Goal: Transaction & Acquisition: Purchase product/service

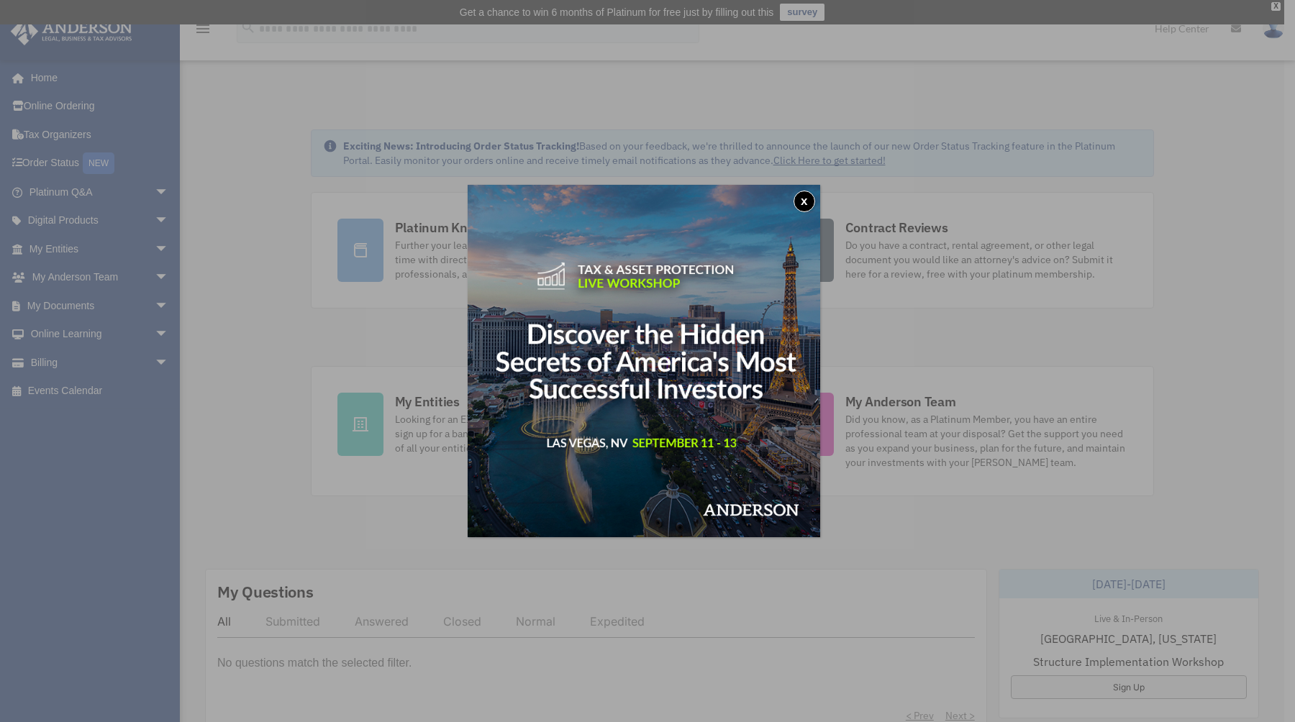
click at [808, 200] on button "x" at bounding box center [804, 202] width 22 height 22
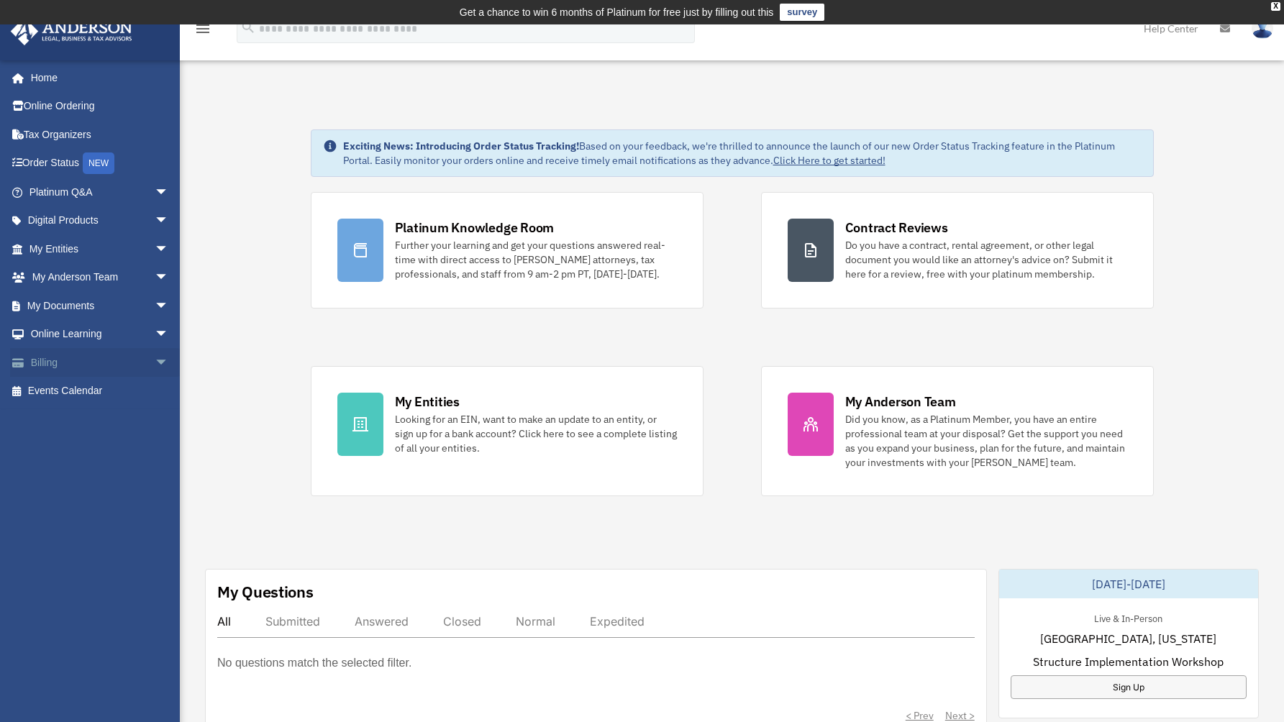
click at [63, 357] on link "Billing arrow_drop_down" at bounding box center [100, 362] width 181 height 29
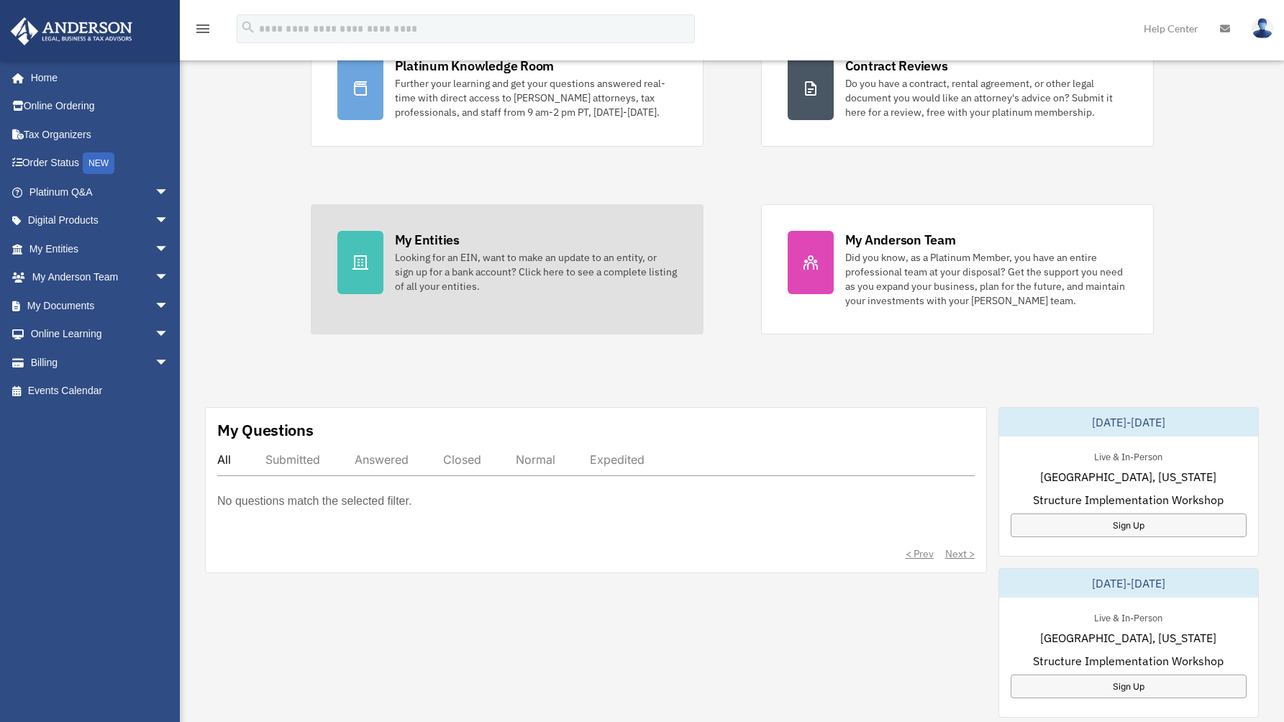
scroll to position [440, 0]
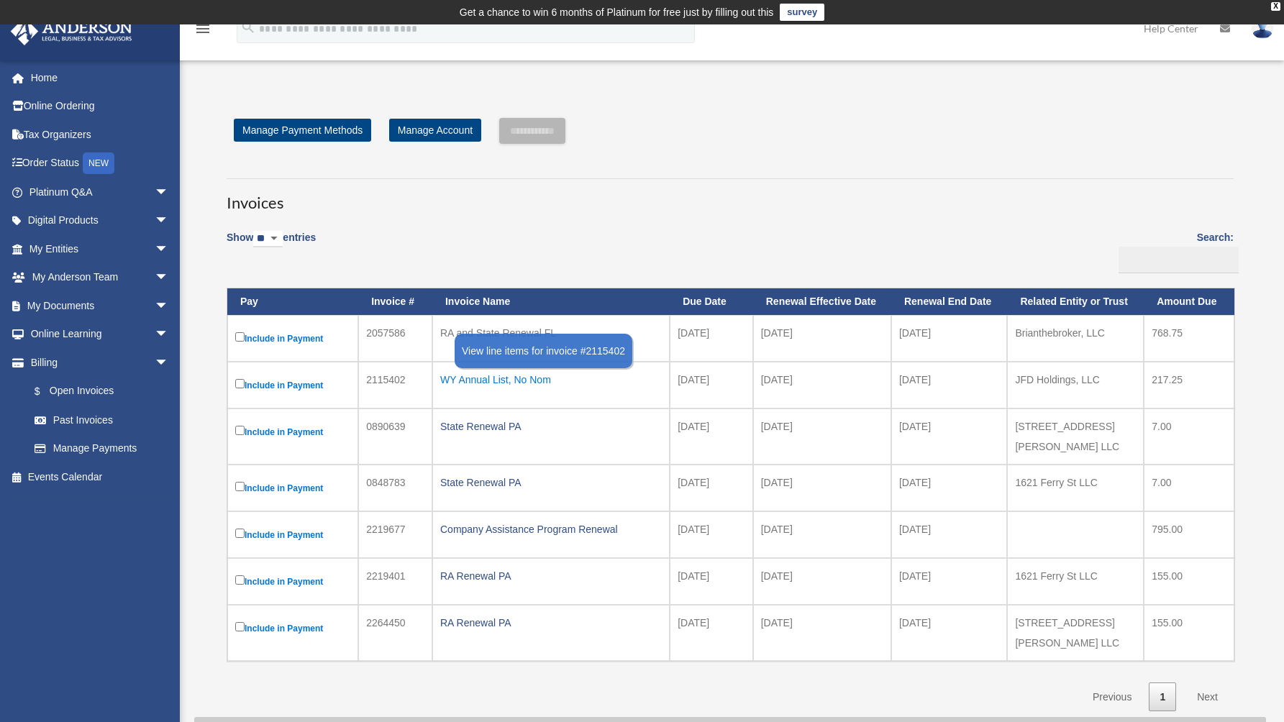
click at [496, 388] on div "WY Annual List, No Nom" at bounding box center [551, 380] width 222 height 20
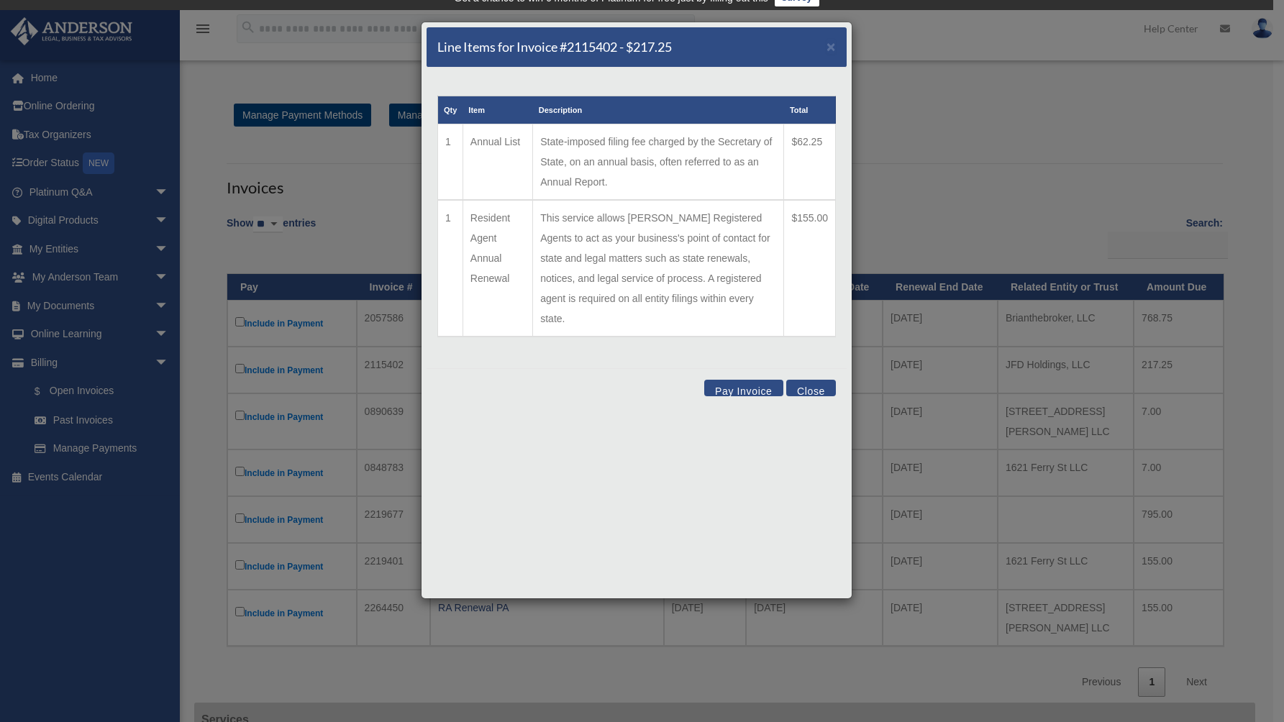
scroll to position [12, 0]
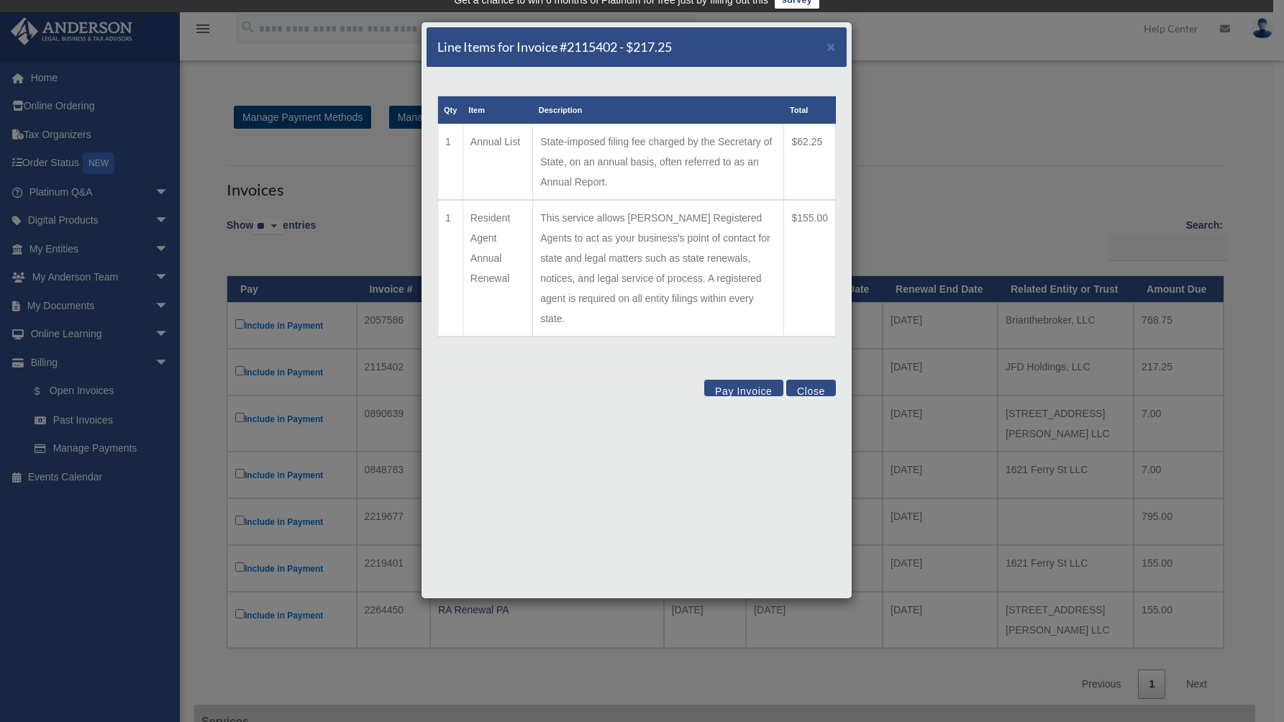
click at [742, 380] on button "Pay Invoice" at bounding box center [743, 388] width 79 height 17
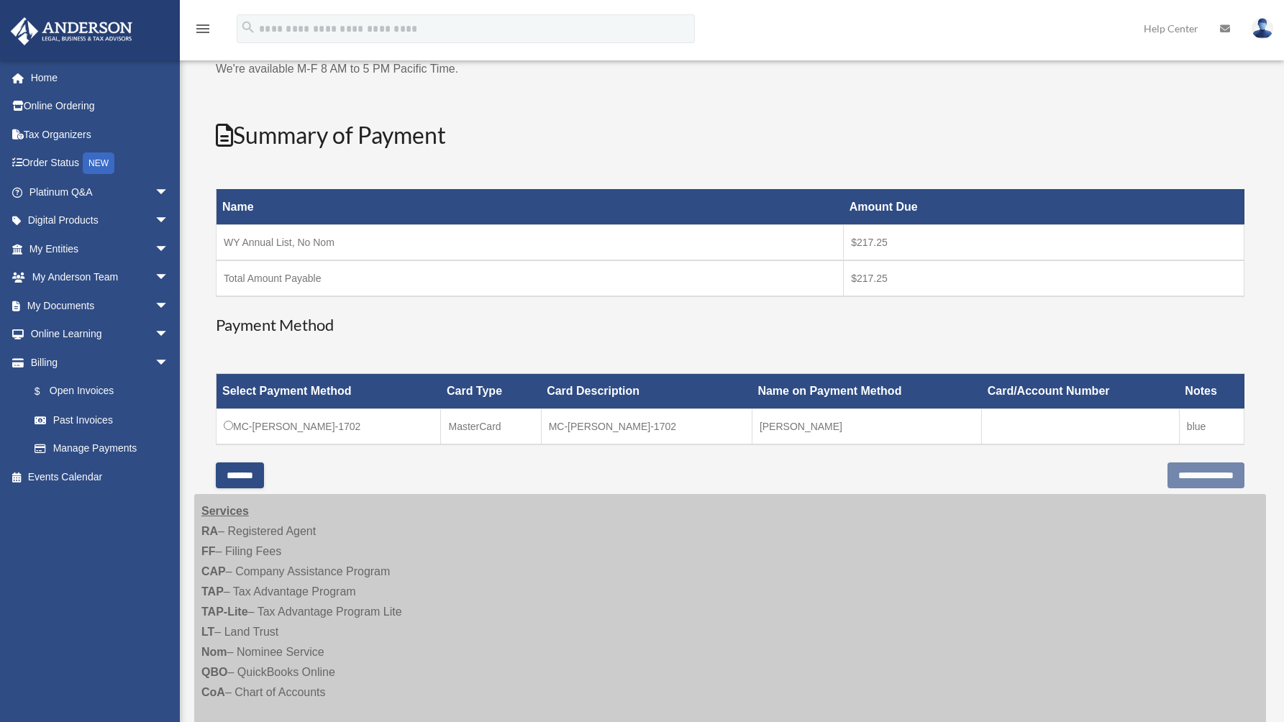
scroll to position [142, 0]
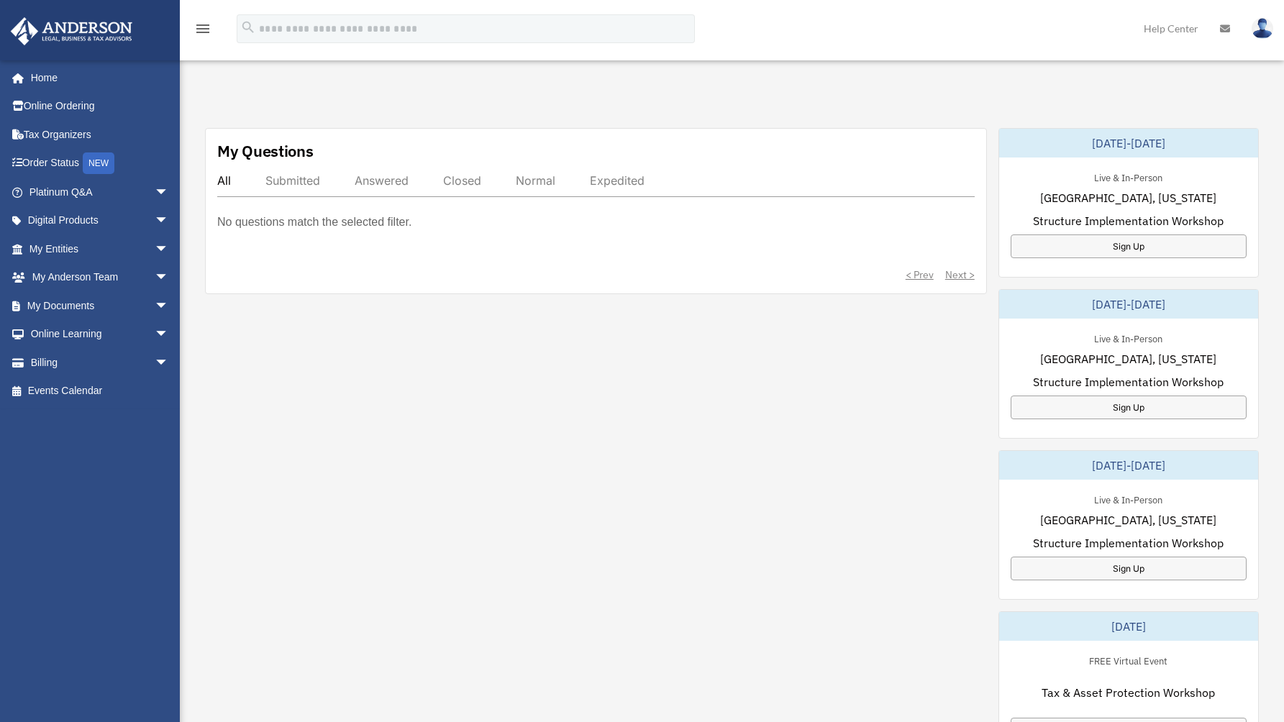
scroll to position [440, 0]
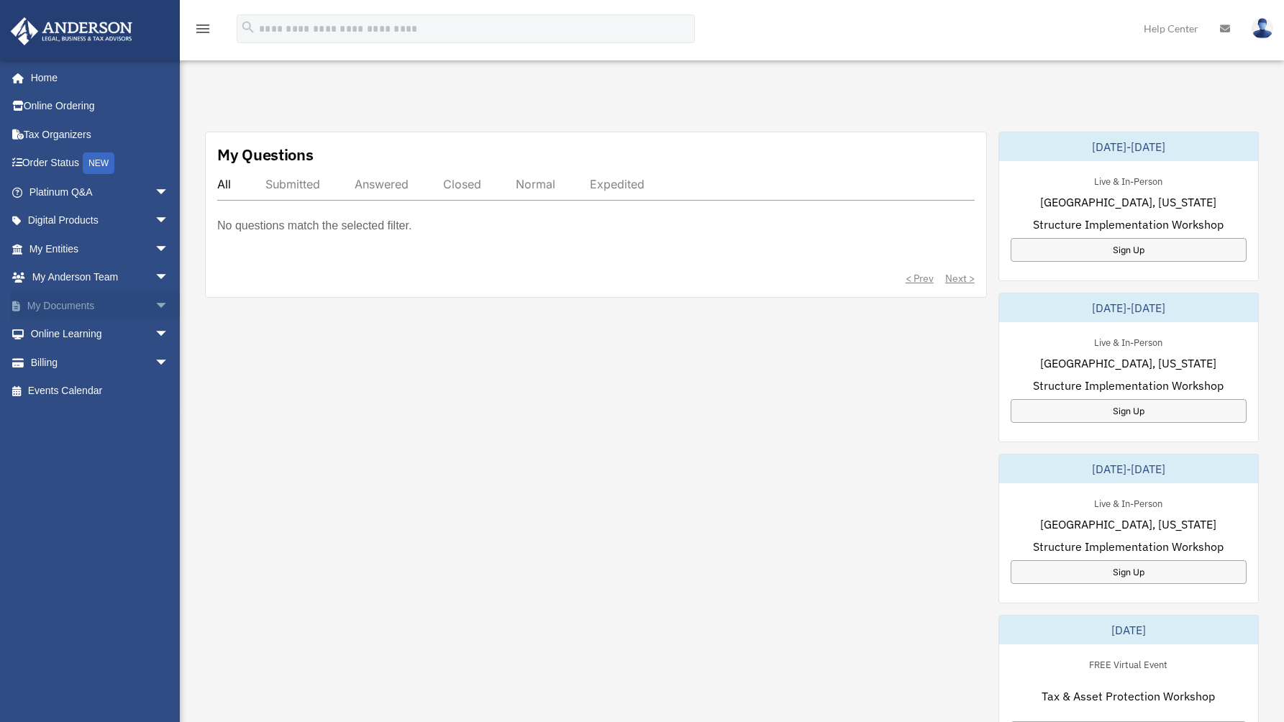
scroll to position [440, 0]
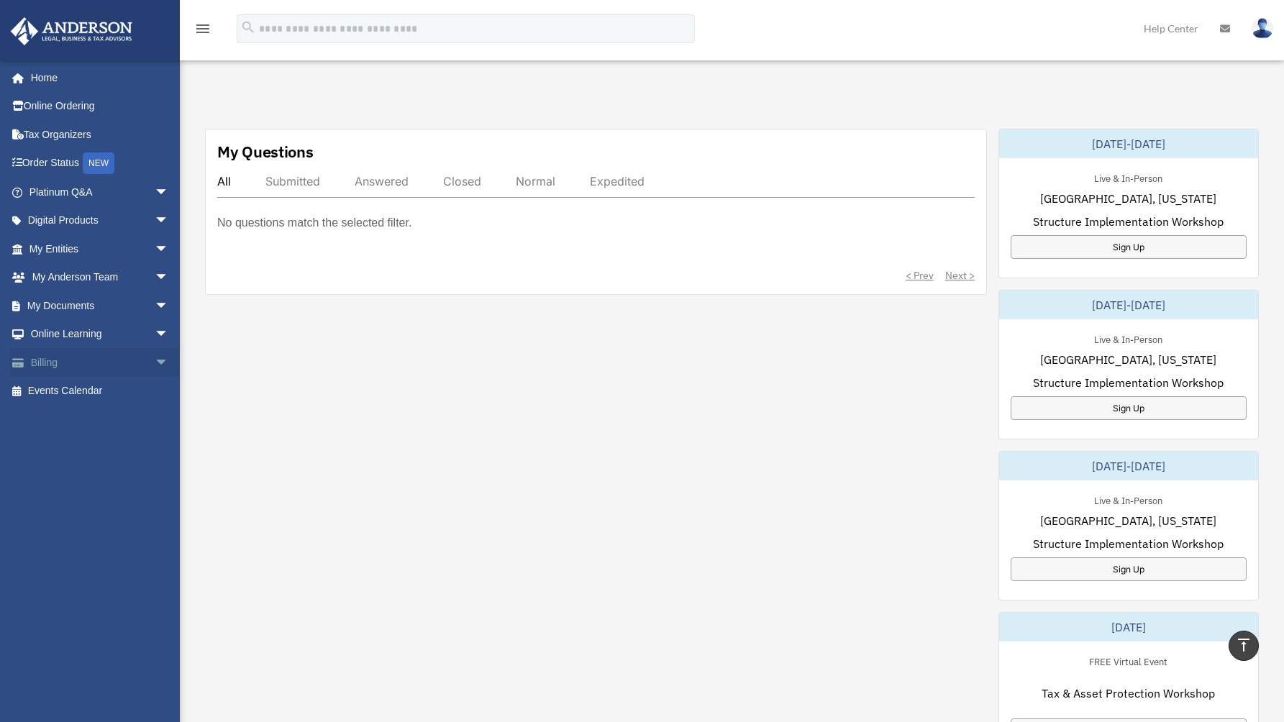
click at [44, 353] on link "Billing arrow_drop_down" at bounding box center [100, 362] width 181 height 29
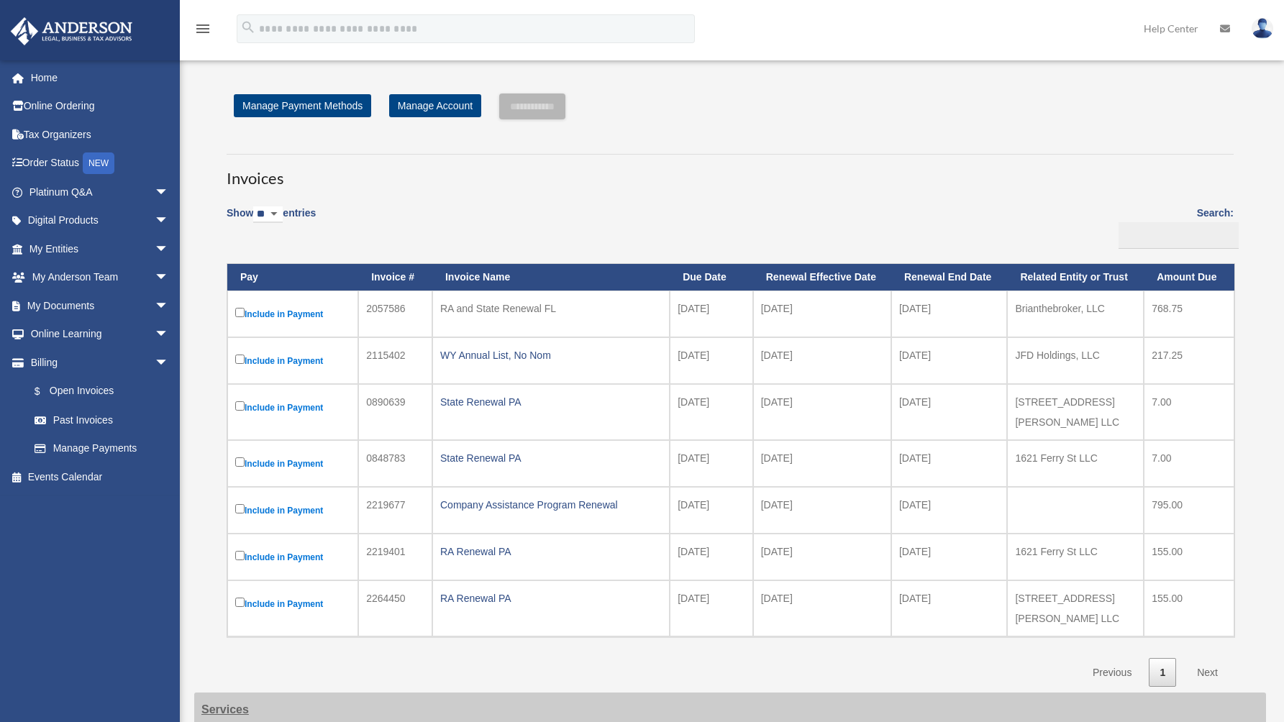
click at [144, 357] on div "support@alexanderequities.com Sign Out Brian@opynhouse.com Home Online Ordering…" at bounding box center [90, 421] width 180 height 722
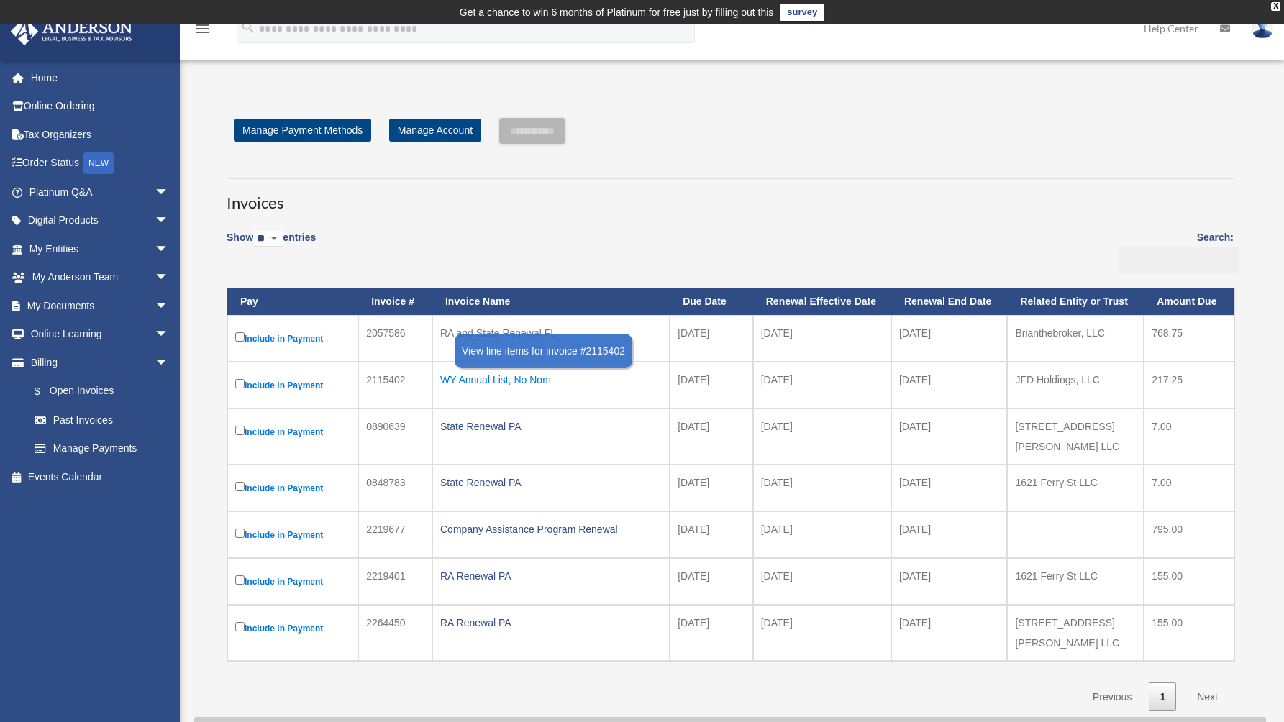
click at [504, 379] on div "WY Annual List, No Nom" at bounding box center [551, 380] width 222 height 20
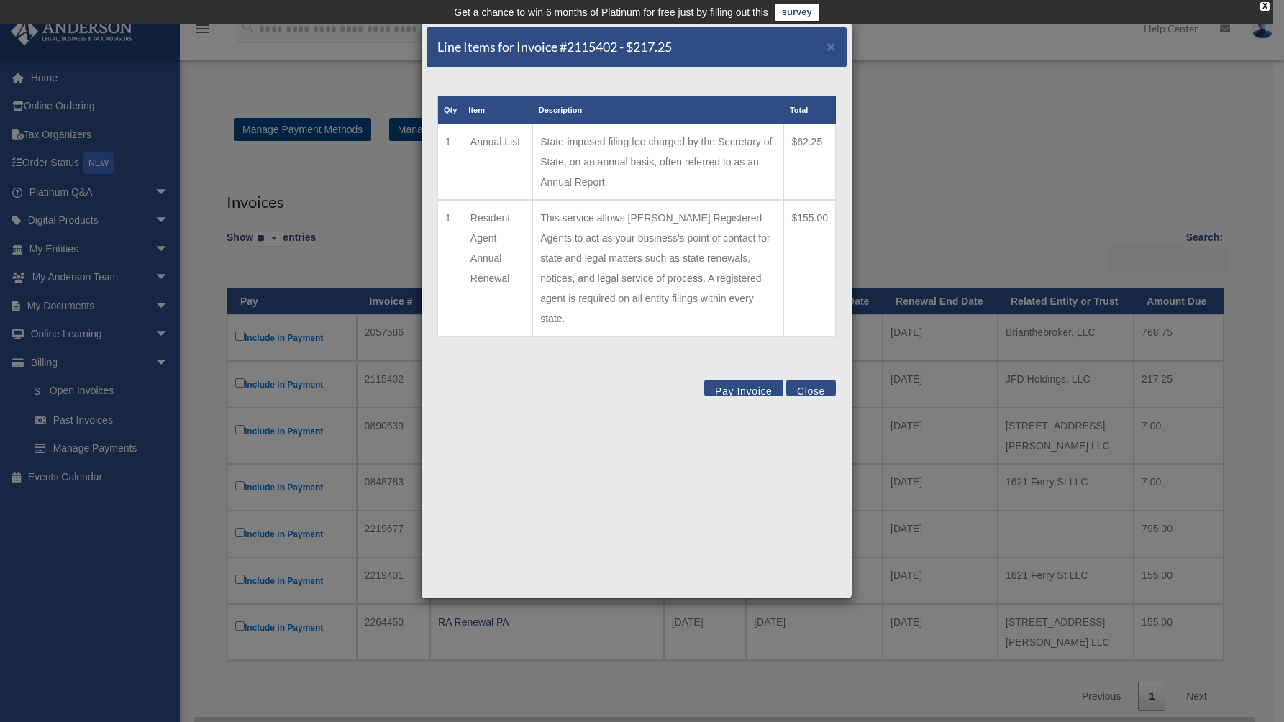
scroll to position [4, 0]
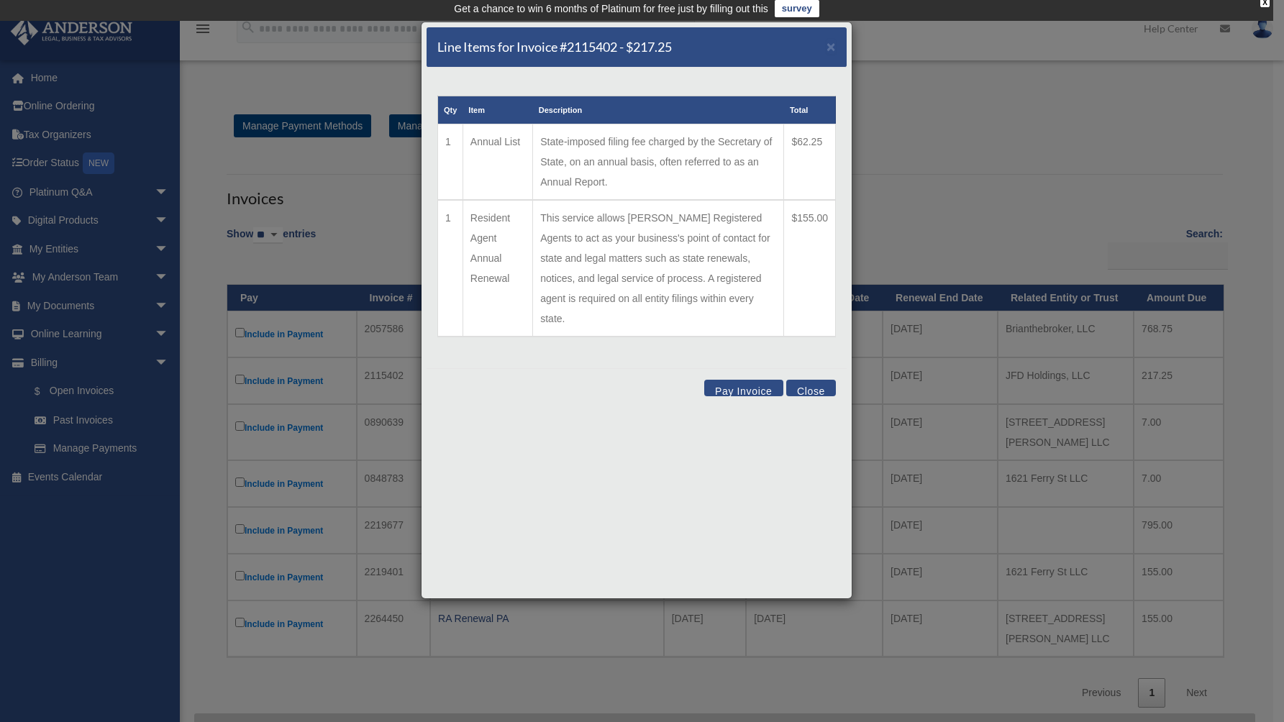
click at [737, 380] on button "Pay Invoice" at bounding box center [743, 388] width 79 height 17
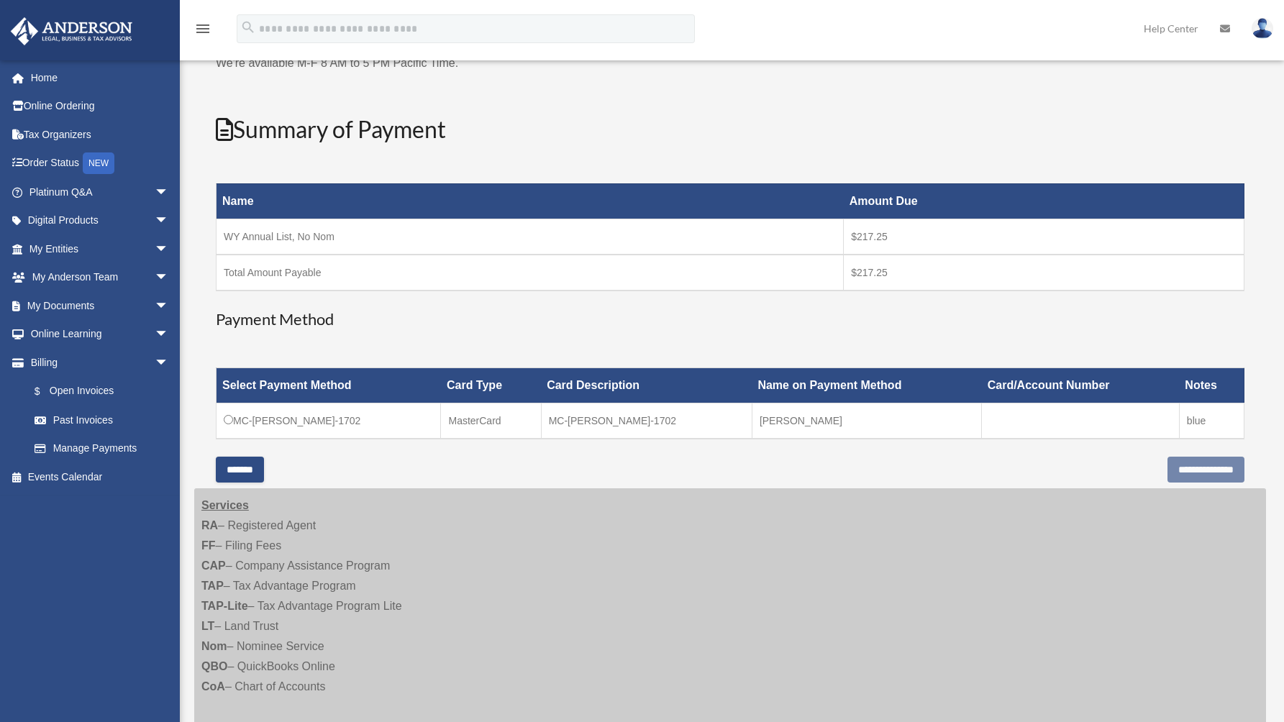
scroll to position [167, 0]
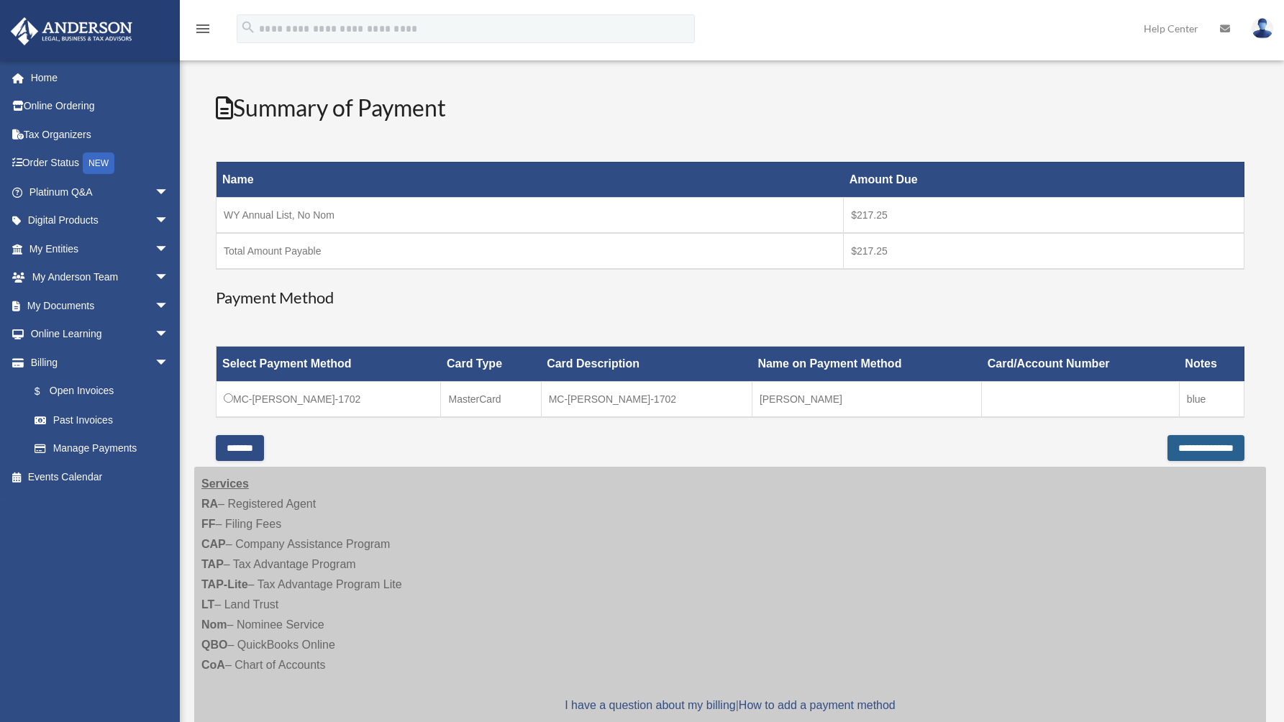
click at [1206, 443] on input "**********" at bounding box center [1205, 448] width 77 height 26
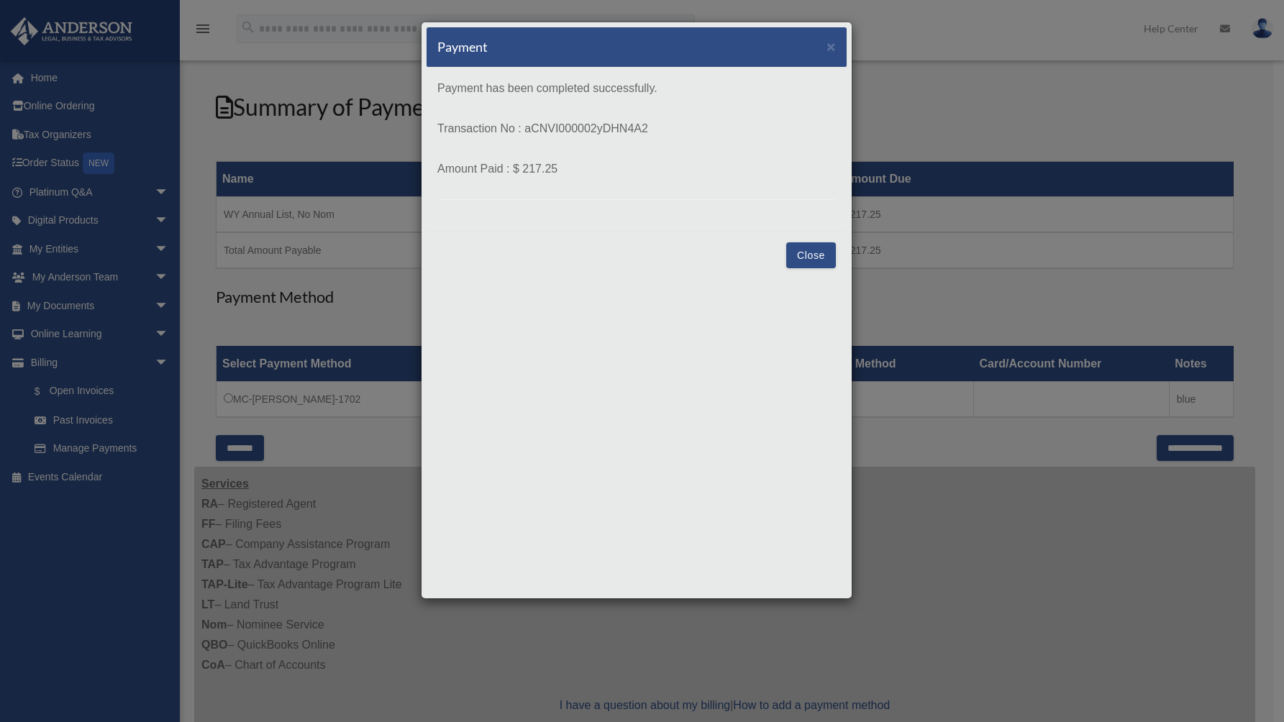
click at [811, 260] on button "Close" at bounding box center [811, 255] width 50 height 26
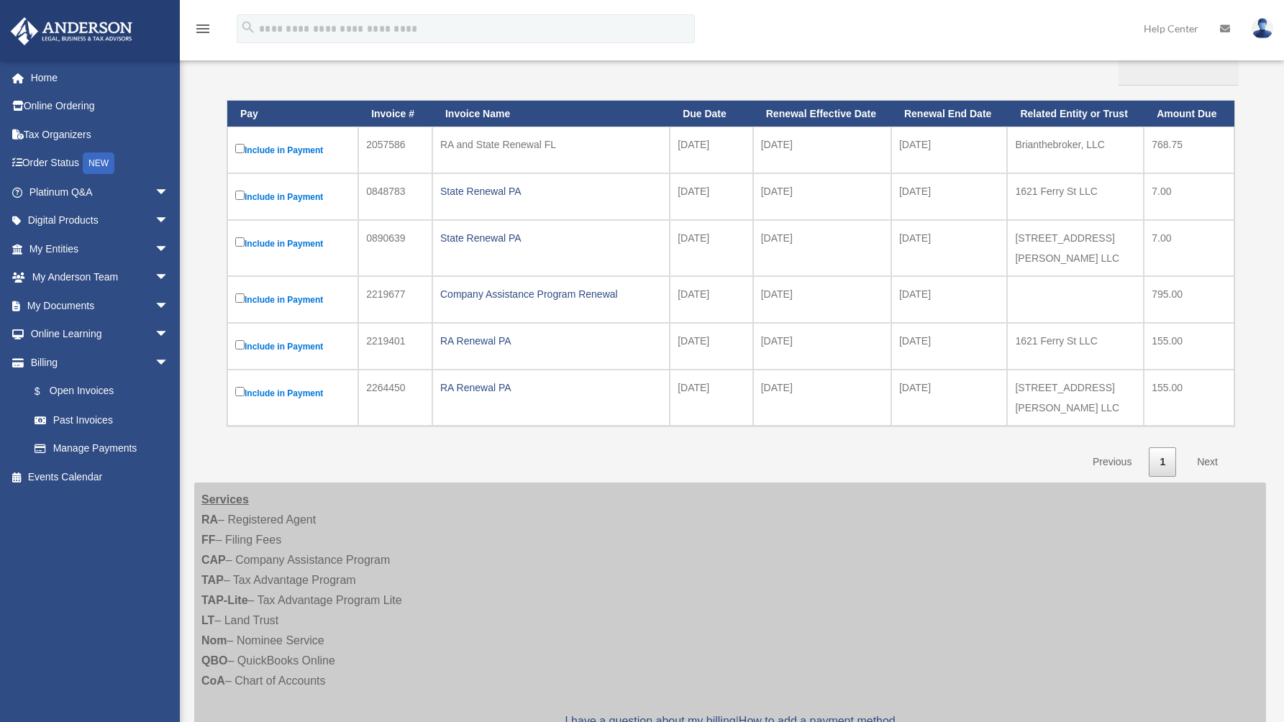
scroll to position [191, 0]
